Goal: Task Accomplishment & Management: Use online tool/utility

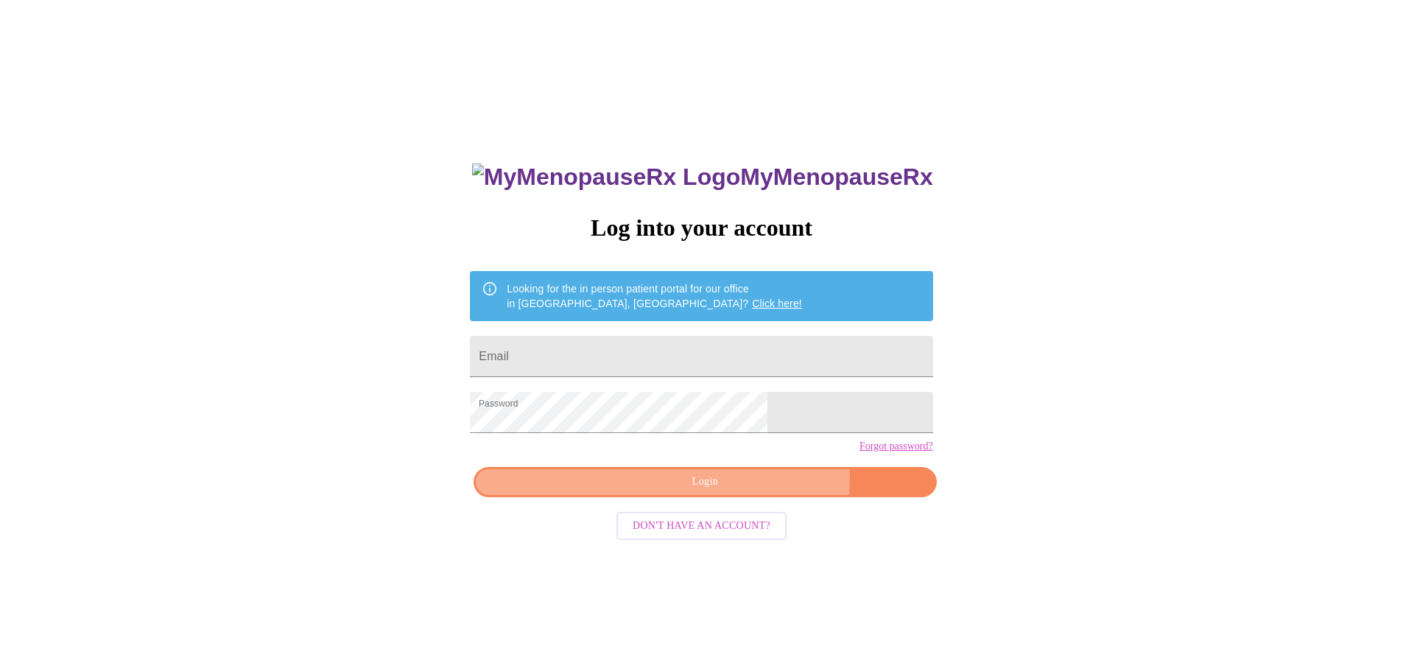
click at [745, 491] on span "Login" at bounding box center [704, 482] width 429 height 18
click at [698, 347] on input "Email" at bounding box center [701, 356] width 462 height 41
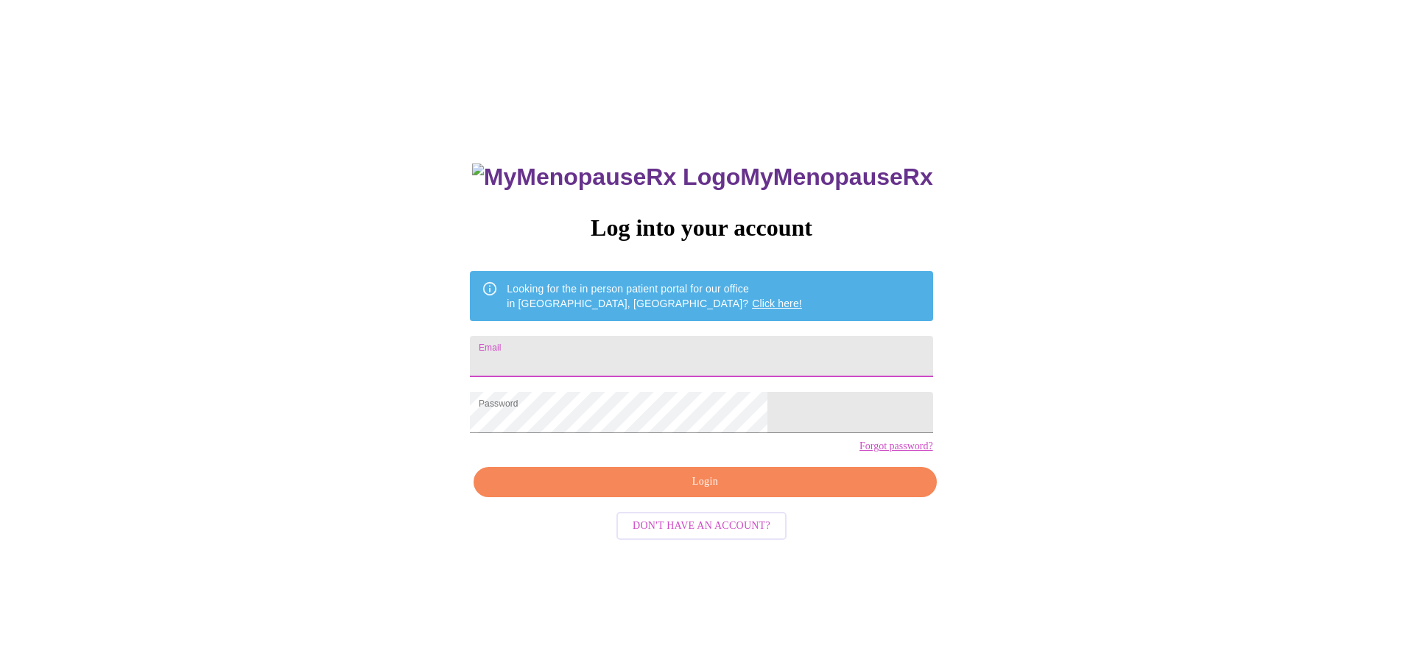
type input "[EMAIL_ADDRESS][DOMAIN_NAME]"
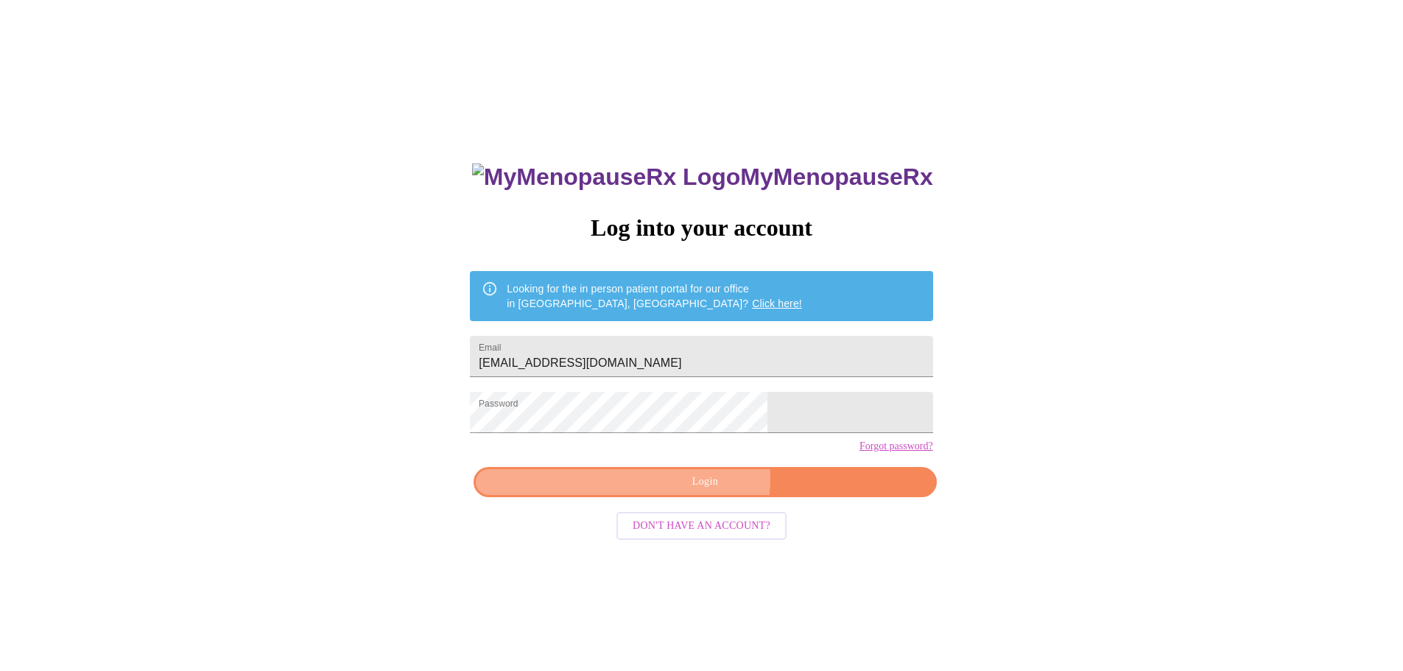
click at [696, 491] on span "Login" at bounding box center [704, 482] width 429 height 18
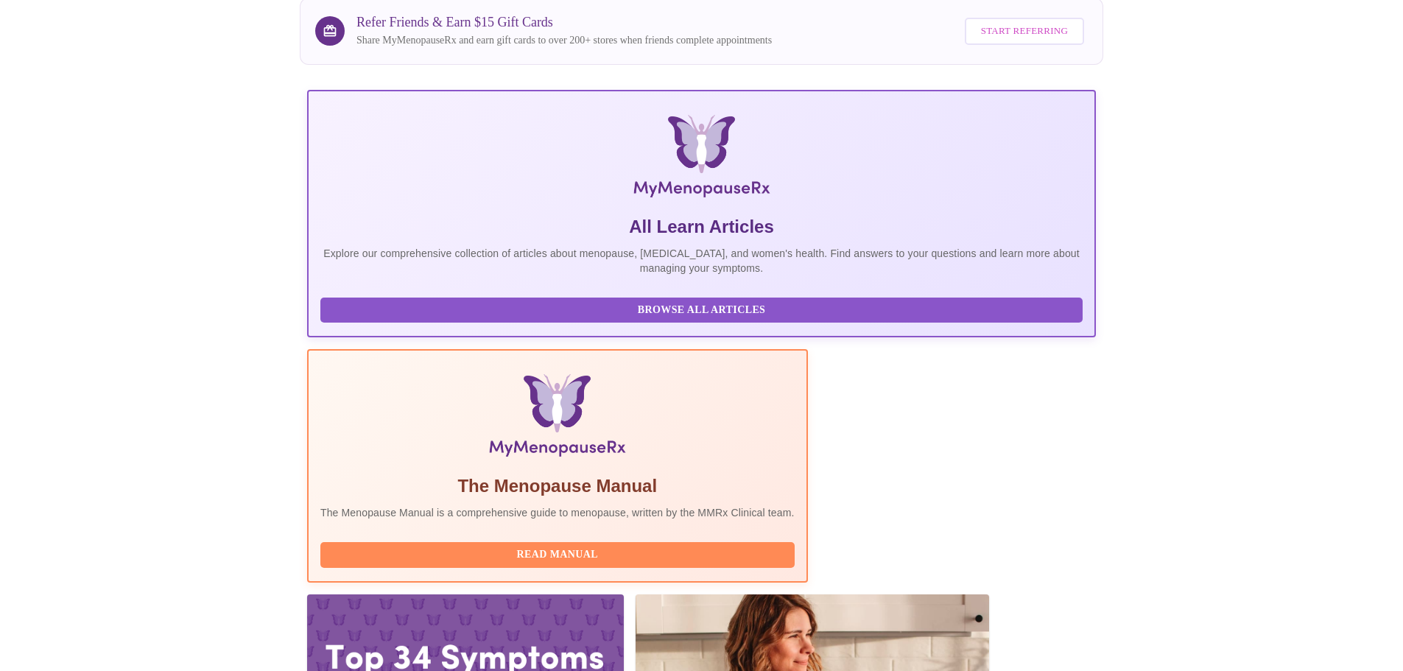
scroll to position [295, 0]
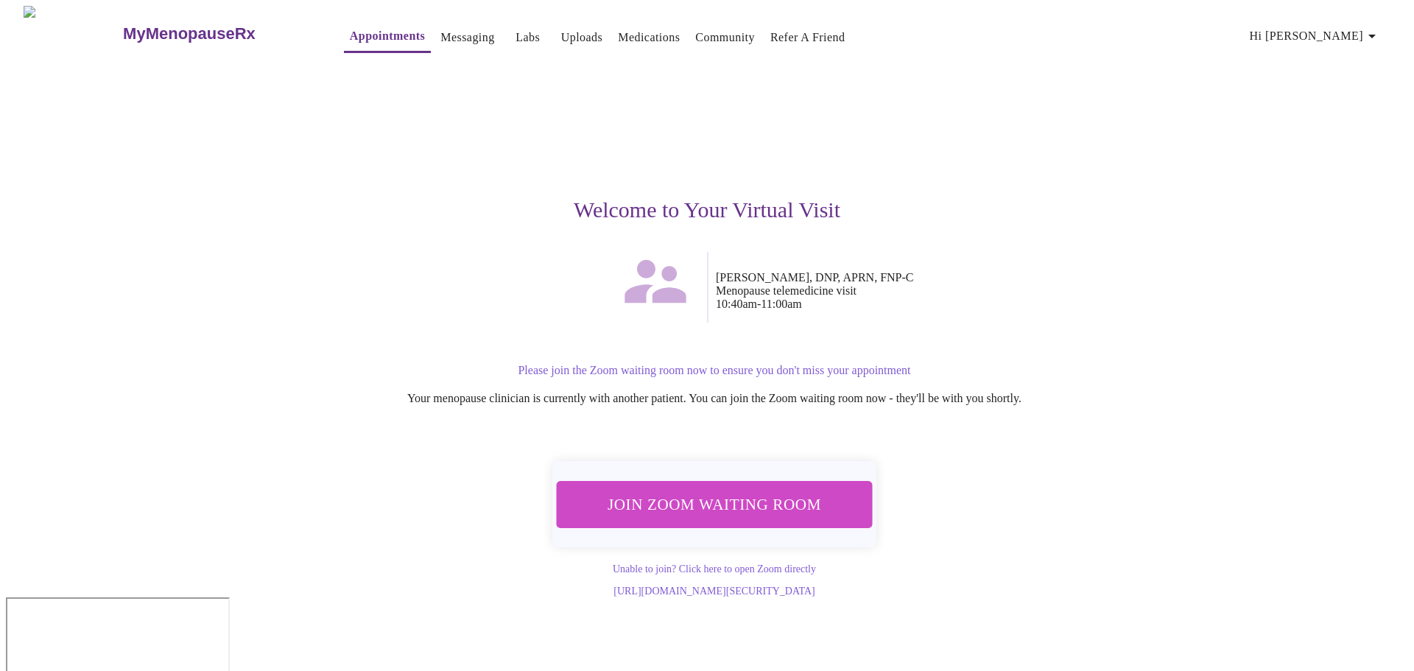
click at [697, 501] on span "Join Zoom Waiting Room" at bounding box center [714, 503] width 277 height 27
